Goal: Information Seeking & Learning: Learn about a topic

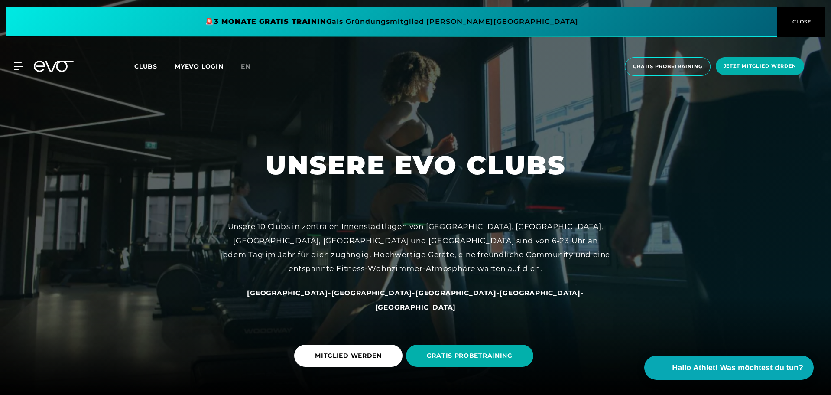
click at [140, 66] on span "Clubs" at bounding box center [145, 66] width 23 height 8
click at [139, 66] on span "Clubs" at bounding box center [145, 66] width 23 height 8
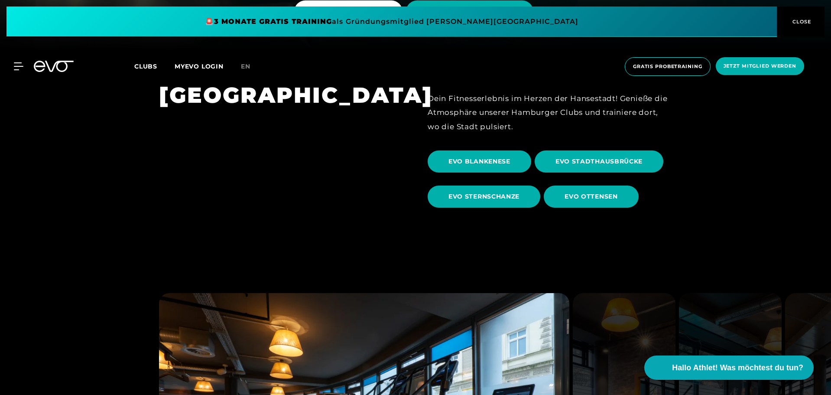
scroll to position [303, 0]
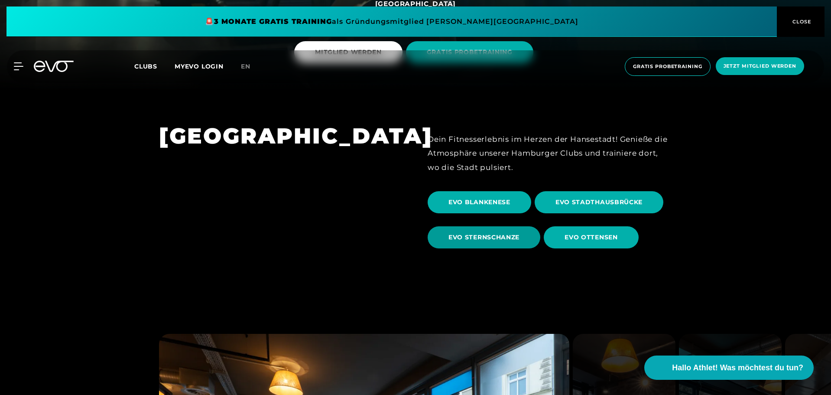
click at [499, 235] on span "EVO STERNSCHANZE" at bounding box center [484, 237] width 71 height 9
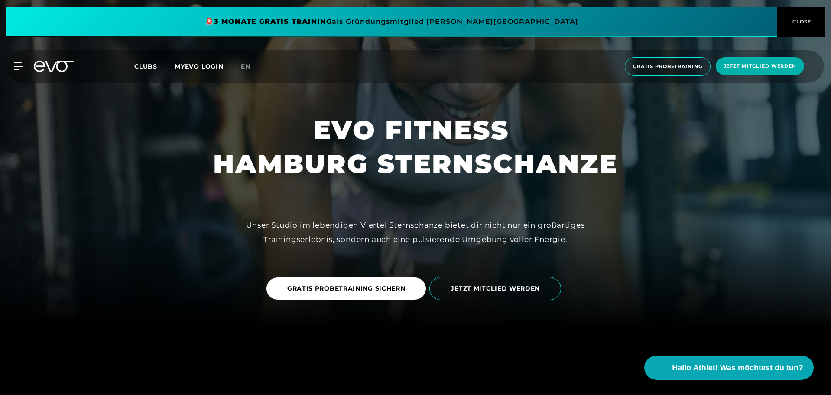
scroll to position [87, 0]
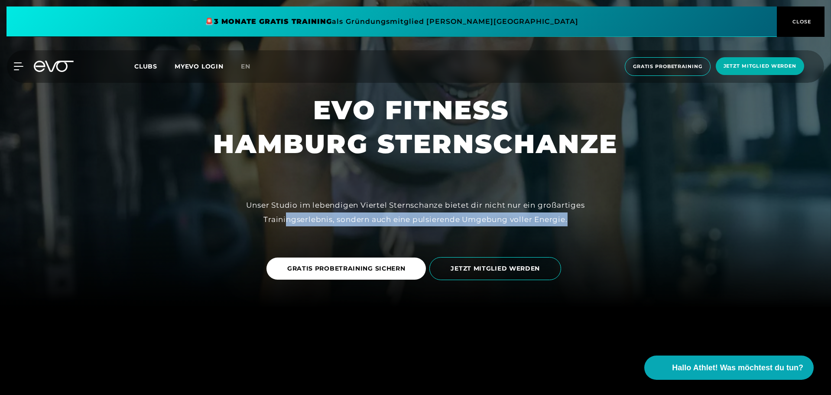
drag, startPoint x: 287, startPoint y: 213, endPoint x: 607, endPoint y: 221, distance: 319.5
click at [607, 221] on div "Unser Studio im lebendigen Viertel Sternschanze bietet dir nicht nur ein großar…" at bounding box center [416, 212] width 390 height 28
click at [604, 215] on div "Unser Studio im lebendigen Viertel Sternschanze bietet dir nicht nur ein großar…" at bounding box center [416, 212] width 390 height 28
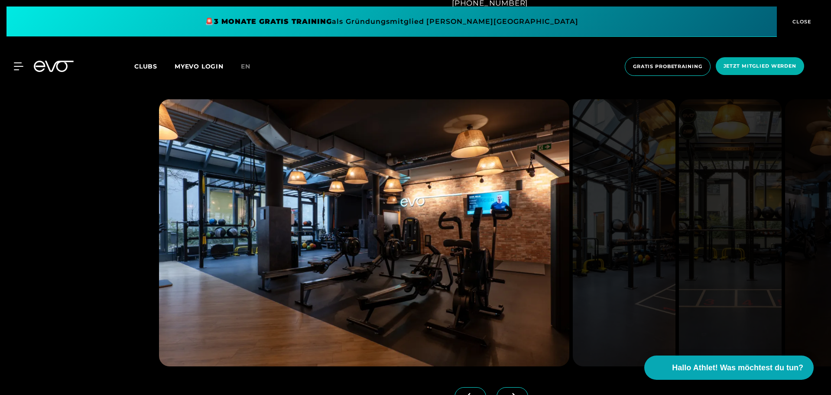
scroll to position [823, 0]
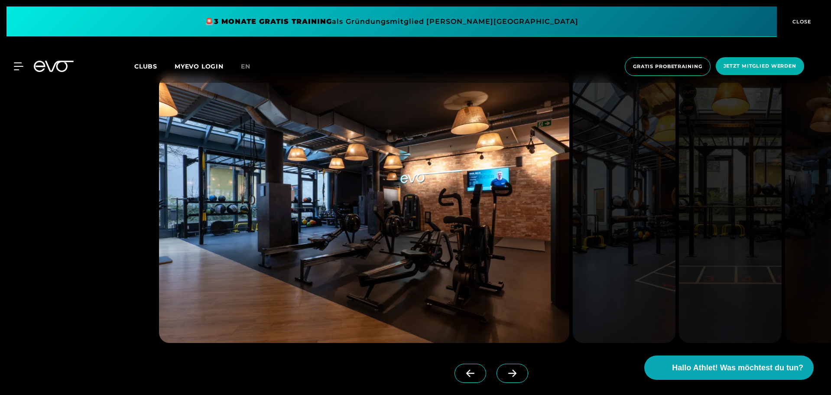
click at [505, 376] on icon at bounding box center [512, 373] width 15 height 8
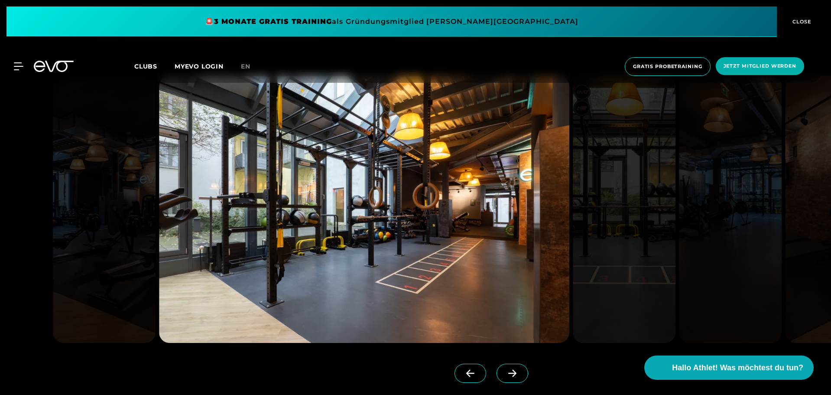
click at [505, 376] on icon at bounding box center [512, 373] width 15 height 8
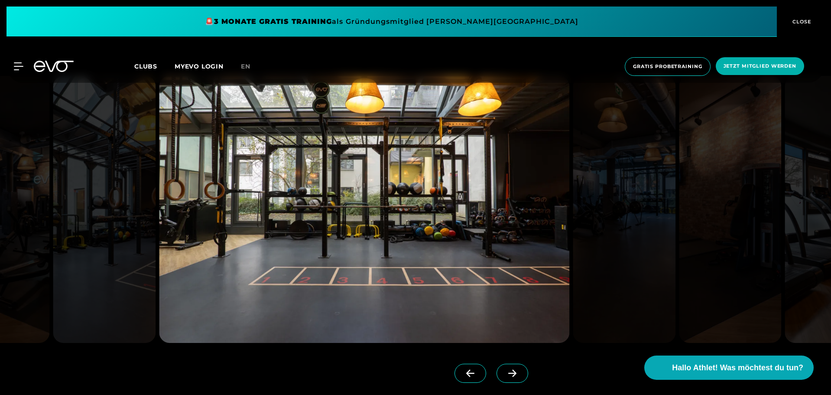
click at [505, 376] on icon at bounding box center [512, 373] width 15 height 8
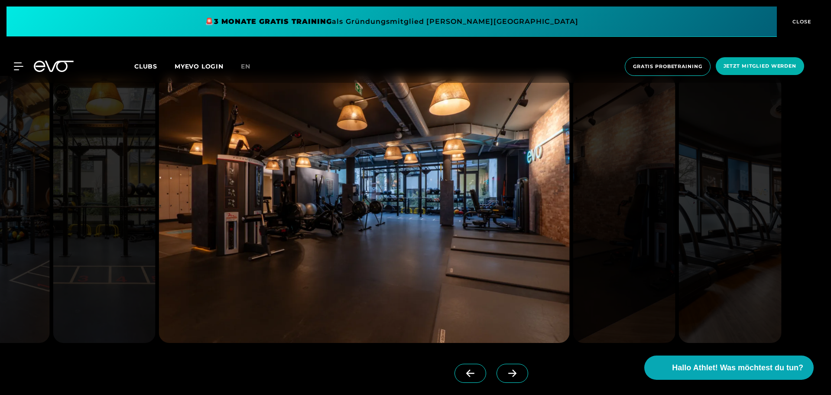
click at [505, 376] on icon at bounding box center [512, 373] width 15 height 8
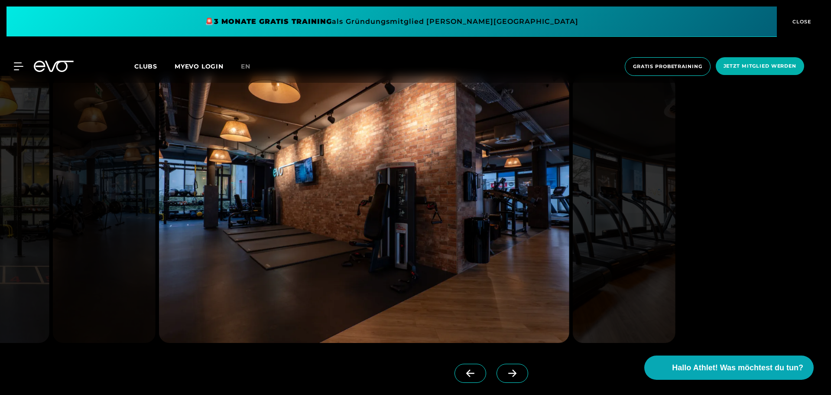
click at [505, 376] on icon at bounding box center [512, 373] width 15 height 8
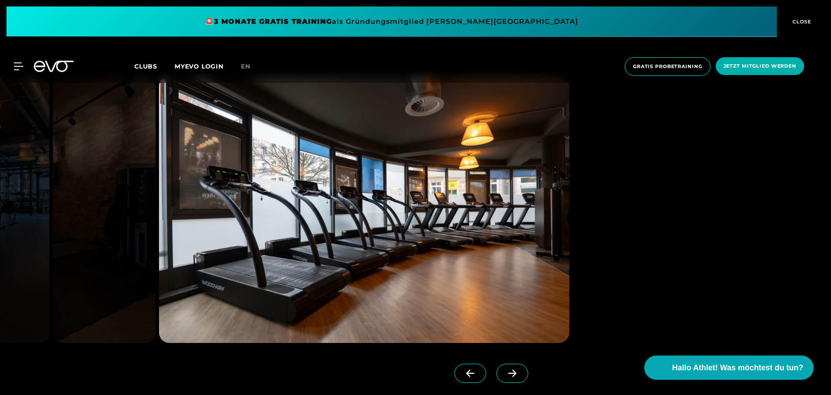
click at [505, 376] on icon at bounding box center [512, 373] width 15 height 8
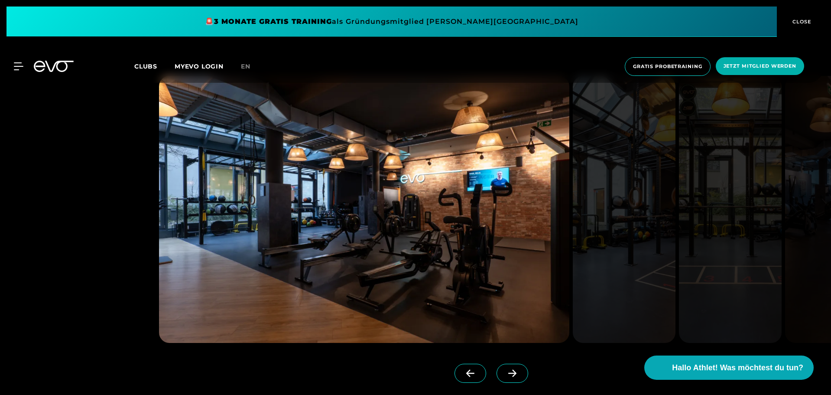
click at [803, 20] on span "CLOSE" at bounding box center [800, 22] width 21 height 8
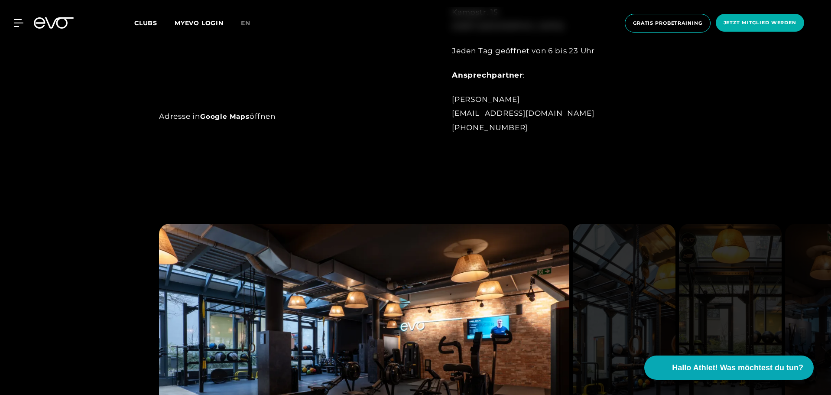
scroll to position [650, 0]
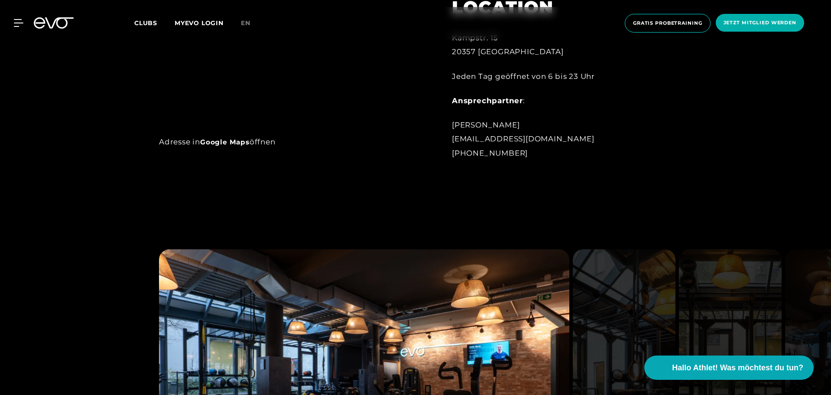
click at [9, 22] on div at bounding box center [13, 23] width 20 height 8
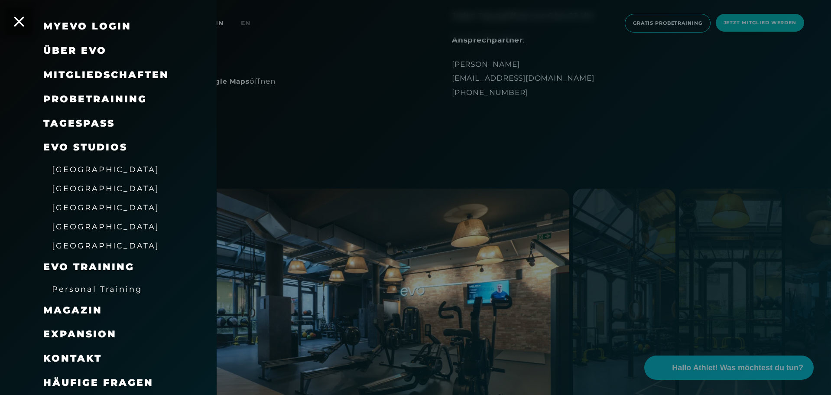
scroll to position [780, 0]
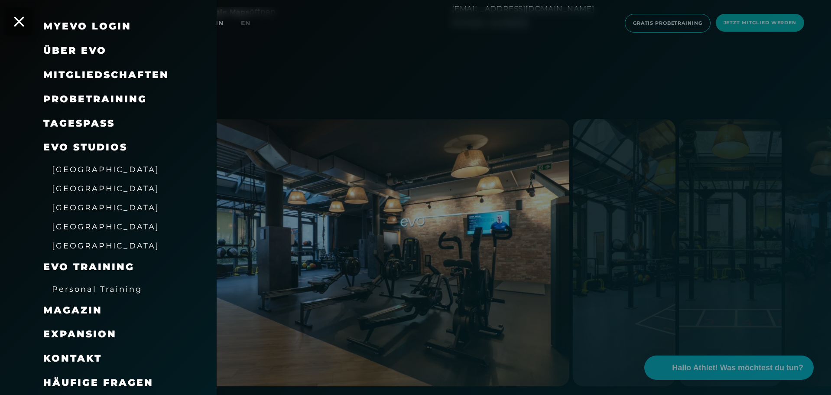
click at [99, 287] on span "Personal Training" at bounding box center [97, 288] width 90 height 9
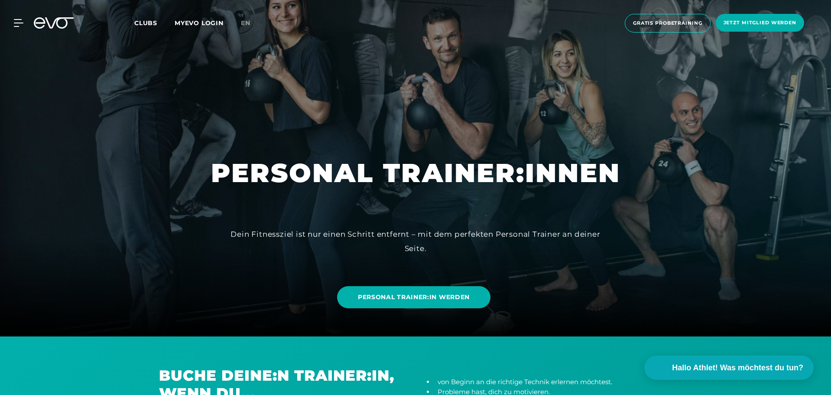
scroll to position [87, 0]
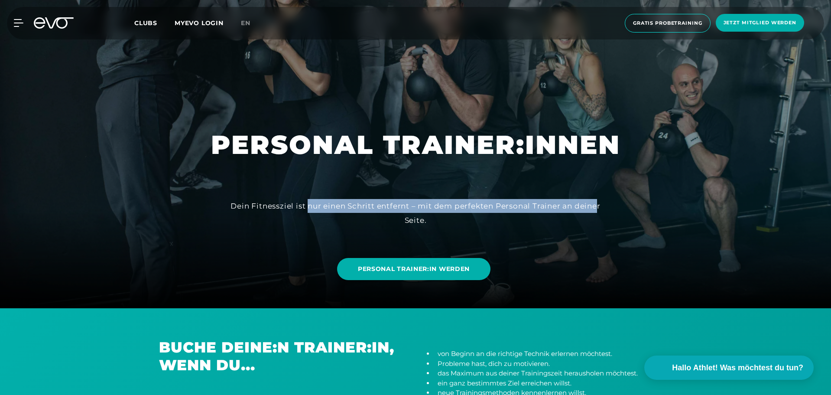
drag, startPoint x: 309, startPoint y: 201, endPoint x: 613, endPoint y: 205, distance: 303.8
click at [612, 205] on div "PERSONAL TRAINER:INNEN Dein Fitnessziel ist nur einen Schritt entfernt – mit de…" at bounding box center [415, 110] width 831 height 395
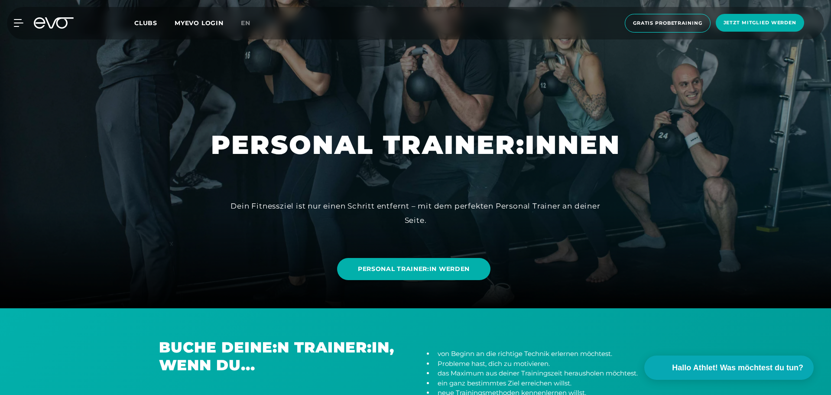
click at [431, 223] on div "Dein Fitnessziel ist nur einen Schritt entfernt – mit dem perfekten Personal Tr…" at bounding box center [416, 213] width 390 height 28
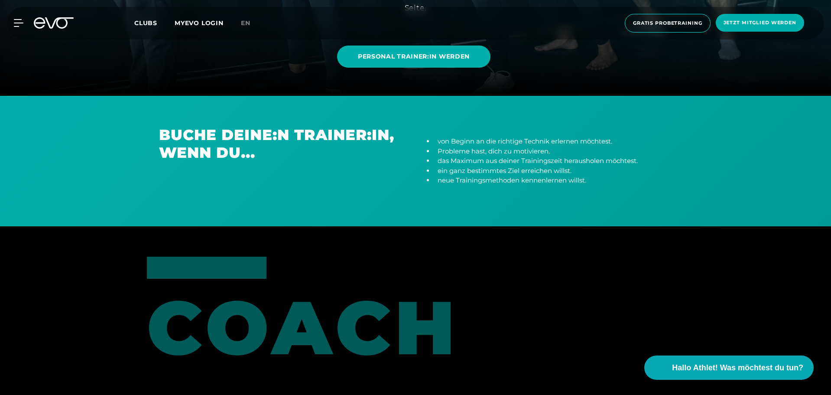
scroll to position [347, 0]
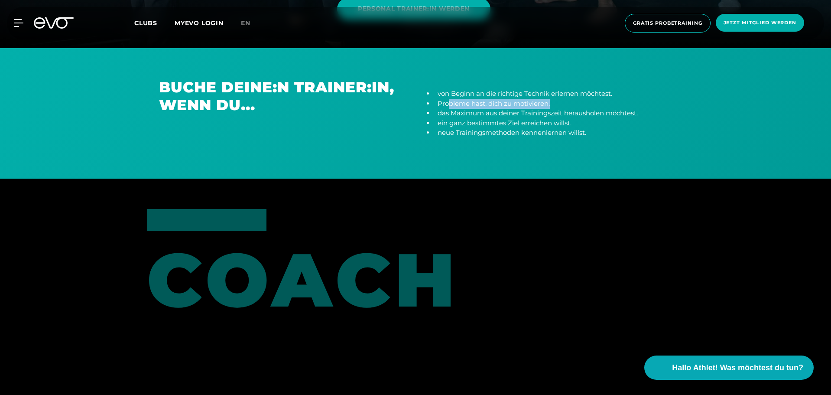
drag, startPoint x: 448, startPoint y: 101, endPoint x: 548, endPoint y: 104, distance: 99.7
click at [555, 100] on li "Probleme hast, dich zu motivieren." at bounding box center [553, 104] width 238 height 10
drag, startPoint x: 484, startPoint y: 111, endPoint x: 584, endPoint y: 110, distance: 100.5
click at [583, 110] on li "das Maximum aus deiner Trainingszeit herausholen möchtest." at bounding box center [553, 113] width 238 height 10
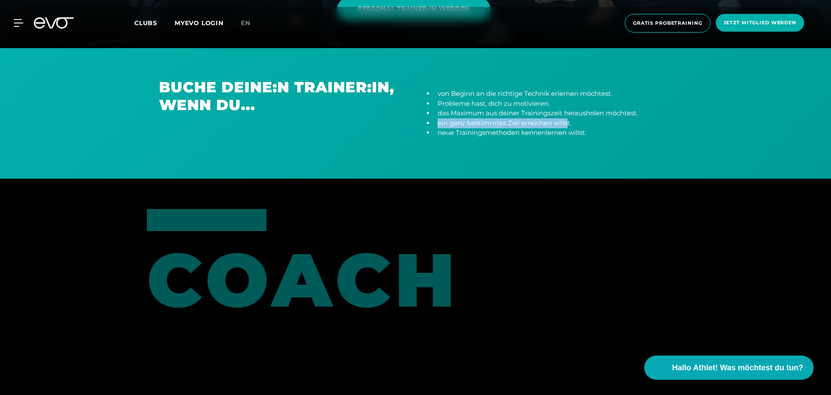
drag, startPoint x: 452, startPoint y: 122, endPoint x: 569, endPoint y: 121, distance: 116.1
click at [569, 120] on li "ein ganz bestimmtes Ziel erreichen willst." at bounding box center [553, 123] width 238 height 10
drag, startPoint x: 458, startPoint y: 133, endPoint x: 566, endPoint y: 130, distance: 107.5
click at [566, 130] on li "neue Trainingsmethoden kennenlernen willst." at bounding box center [553, 133] width 238 height 10
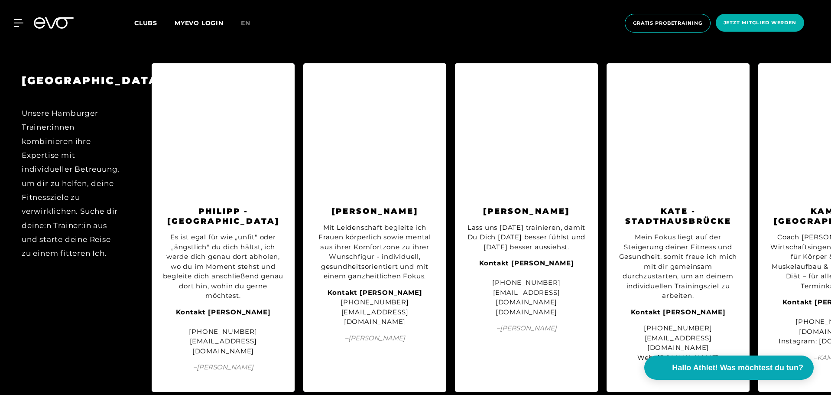
scroll to position [1820, 0]
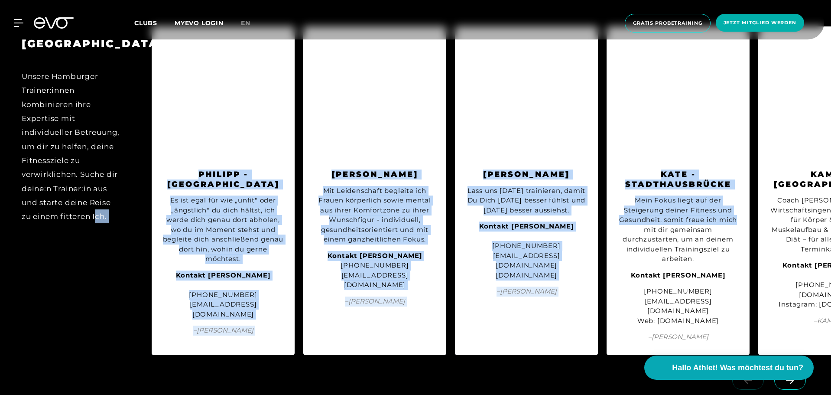
drag, startPoint x: 746, startPoint y: 214, endPoint x: 98, endPoint y: 264, distance: 650.7
click at [98, 264] on div "HAMBURG Unsere Hamburger Trainer:innen kombinieren ihre Expertise mit individue…" at bounding box center [415, 191] width 831 height 346
click at [98, 264] on div "HAMBURG Unsere Hamburger Trainer:innen kombinieren ihre Expertise mit individue…" at bounding box center [71, 190] width 143 height 328
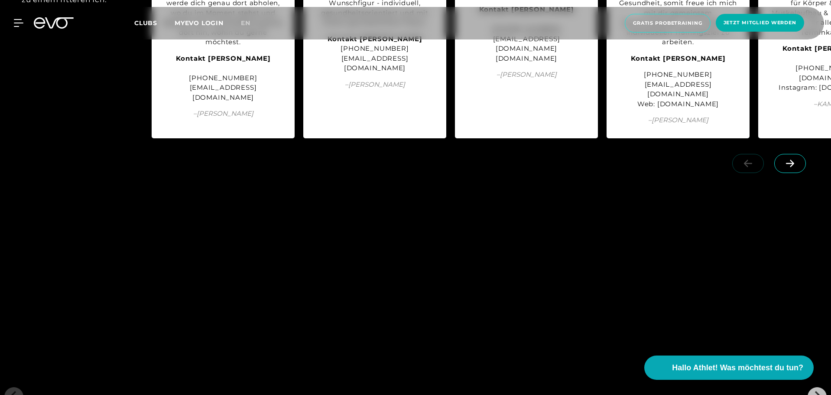
scroll to position [1863, 0]
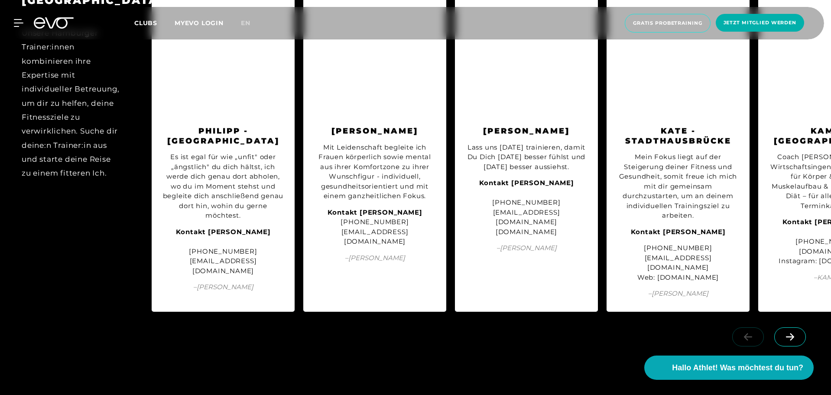
click at [793, 327] on span at bounding box center [790, 336] width 32 height 19
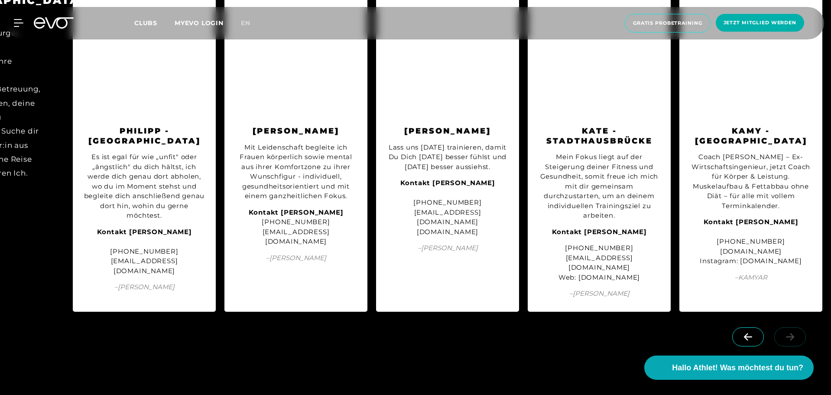
click at [793, 328] on link at bounding box center [791, 332] width 35 height 8
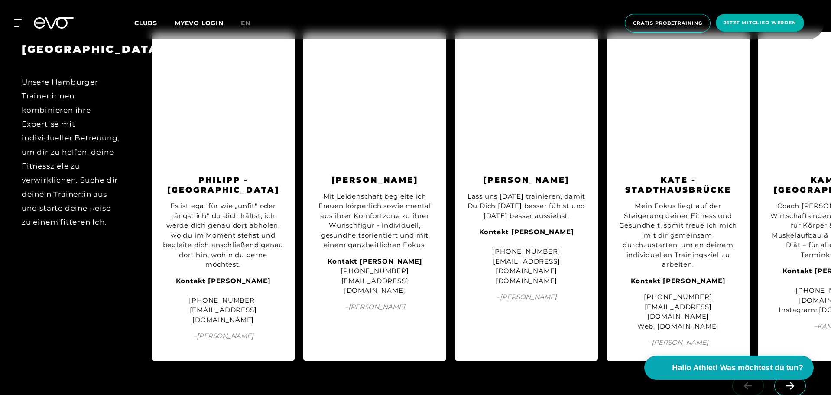
scroll to position [1863, 0]
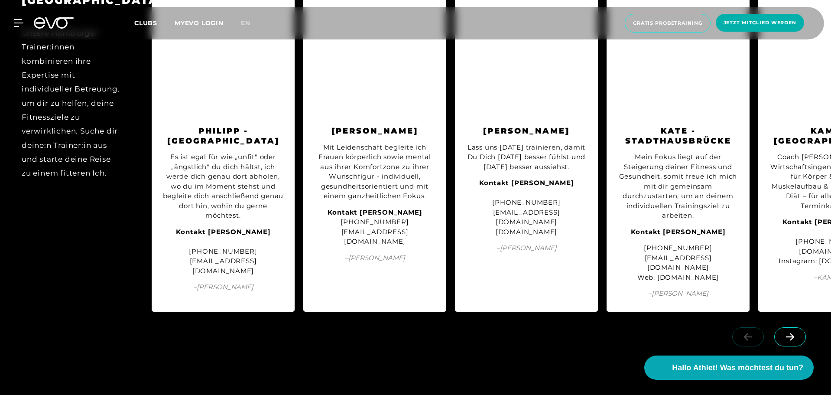
click at [792, 333] on icon at bounding box center [790, 336] width 8 height 7
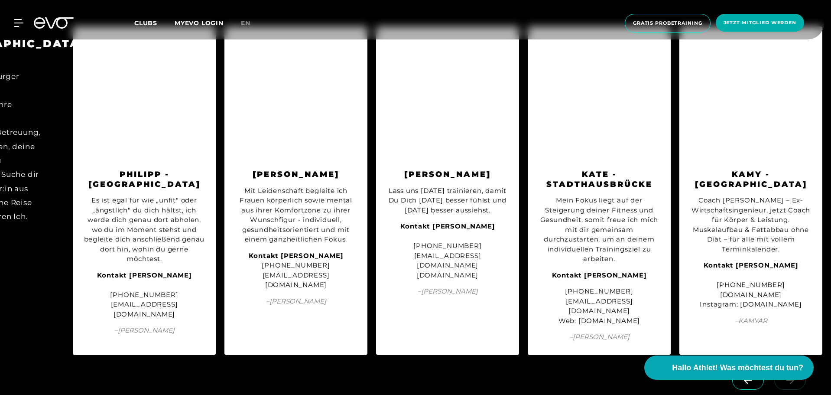
scroll to position [1777, 0]
